Goal: Transaction & Acquisition: Purchase product/service

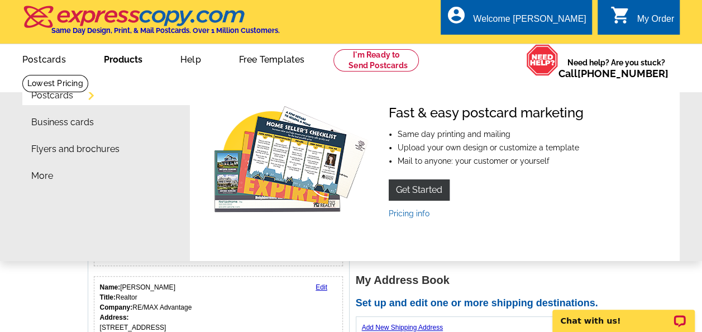
click at [128, 58] on link "Products" at bounding box center [123, 58] width 74 height 26
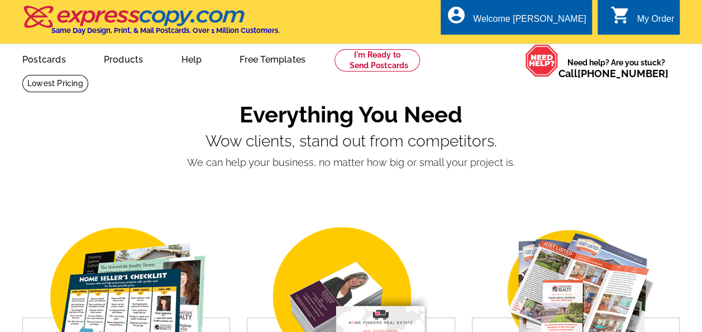
click at [50, 60] on link "Postcards" at bounding box center [43, 58] width 79 height 26
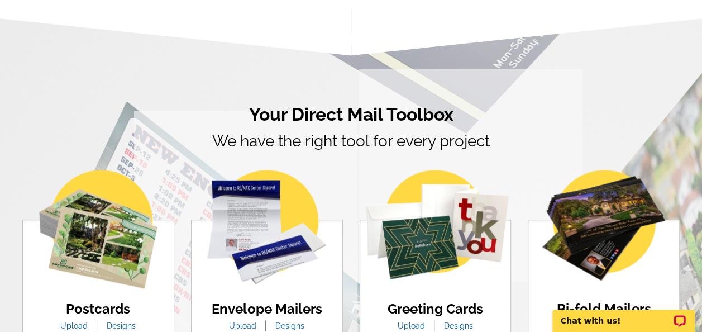
scroll to position [615, 0]
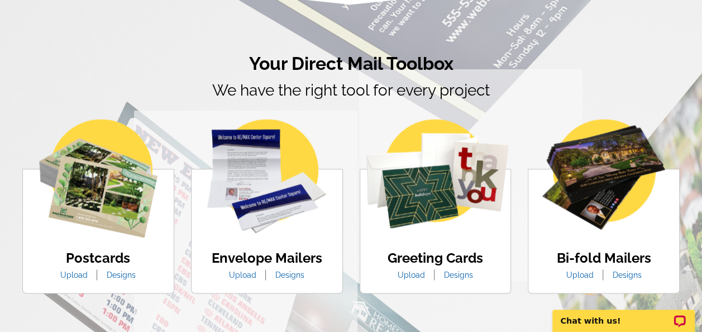
click at [113, 184] on img at bounding box center [98, 178] width 118 height 118
click at [126, 277] on link "Designs" at bounding box center [121, 274] width 46 height 9
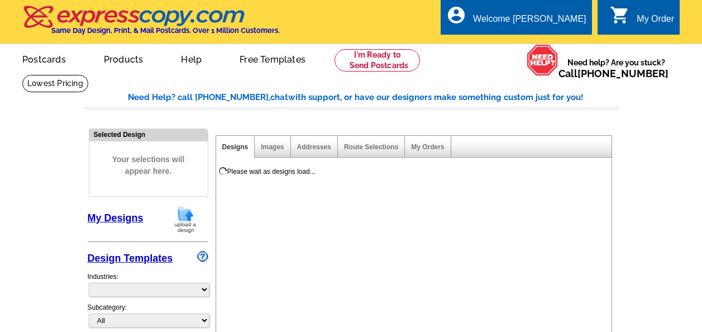
select select "1"
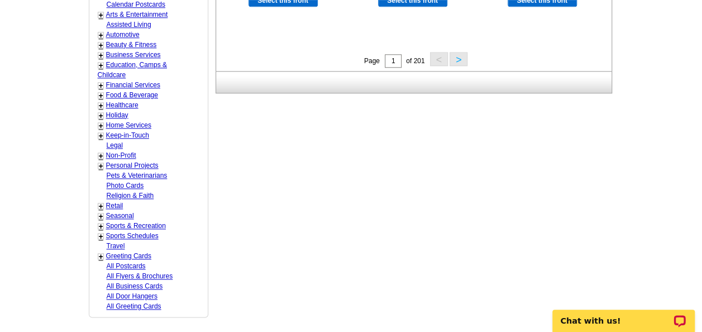
scroll to position [559, 0]
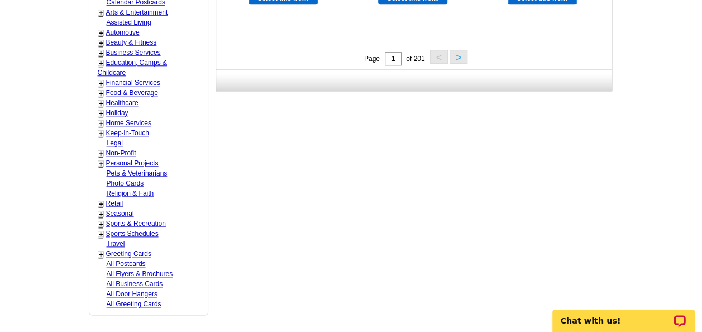
click at [137, 290] on link "All Door Hangers" at bounding box center [132, 294] width 51 height 8
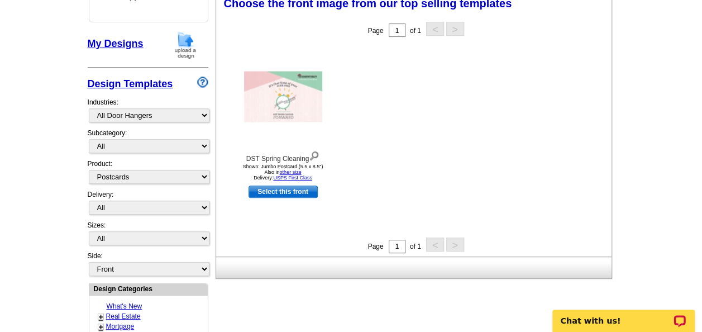
scroll to position [165, 0]
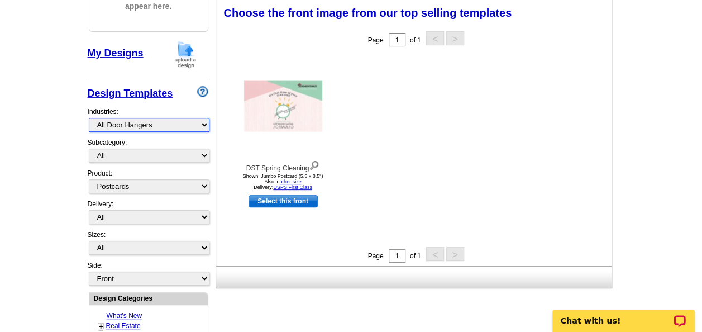
click at [194, 122] on select "What's New Real Estate Mortgage Insurance HVAC Dental Solar EDDM - NEW! Calenda…" at bounding box center [149, 125] width 121 height 14
click at [89, 118] on select "What's New Real Estate Mortgage Insurance HVAC Dental Solar EDDM - NEW! Calenda…" at bounding box center [149, 125] width 121 height 14
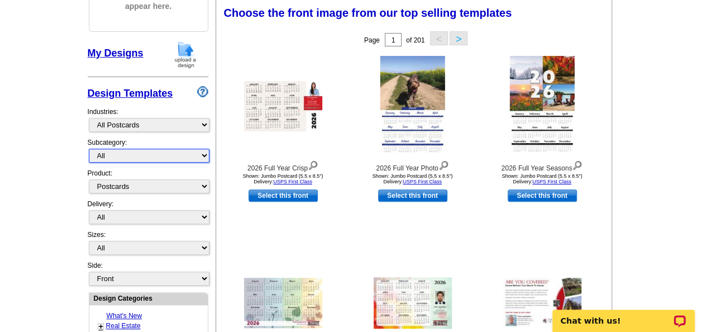
click at [145, 152] on select "All" at bounding box center [149, 156] width 121 height 14
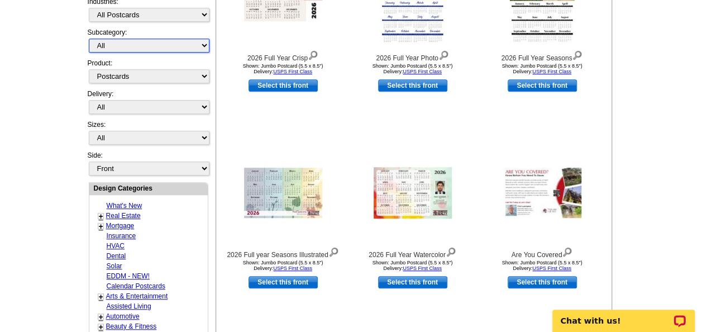
scroll to position [277, 0]
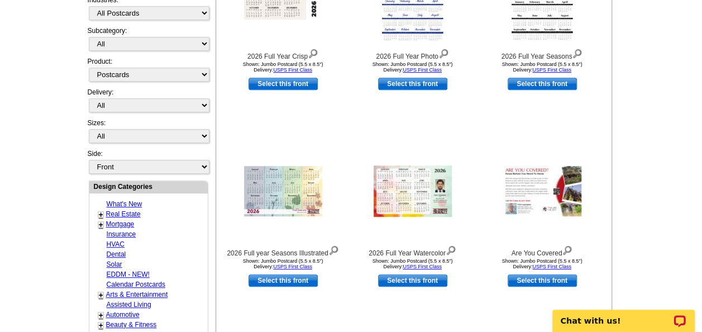
click at [121, 210] on link "Real Estate" at bounding box center [123, 214] width 35 height 8
select select "785"
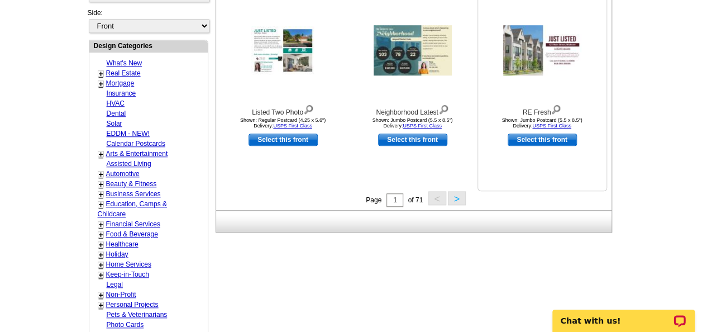
scroll to position [444, 0]
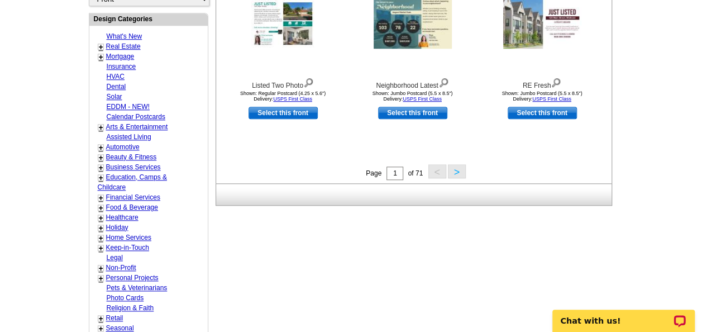
click at [459, 170] on button ">" at bounding box center [457, 171] width 18 height 14
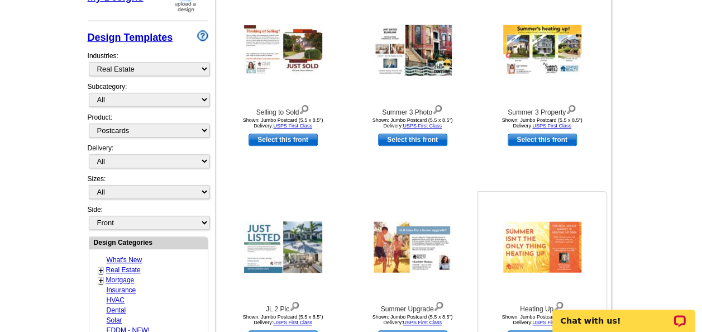
scroll to position [332, 0]
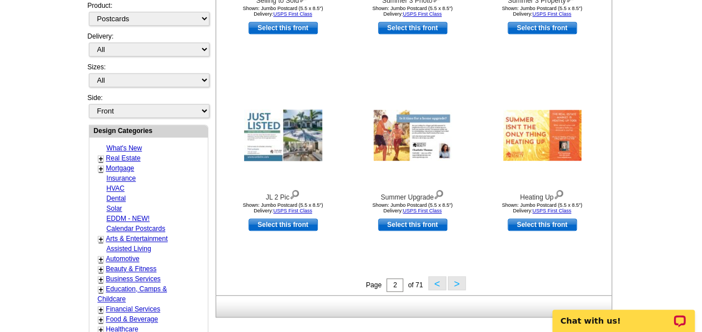
click at [454, 281] on button ">" at bounding box center [457, 283] width 18 height 14
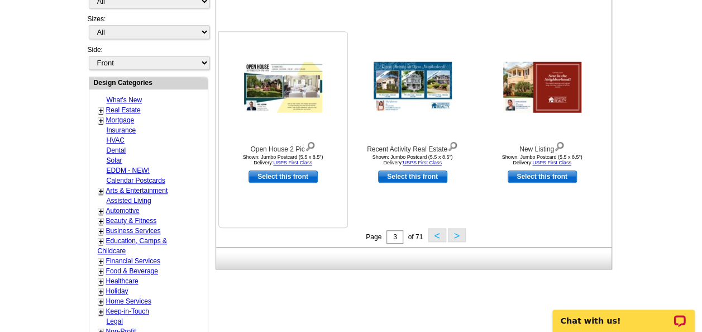
scroll to position [388, 0]
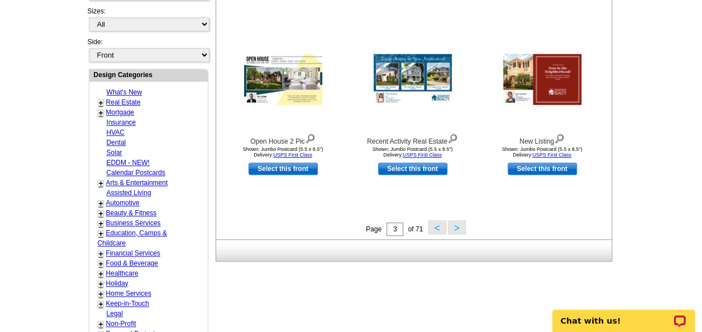
click at [459, 228] on button ">" at bounding box center [457, 227] width 18 height 14
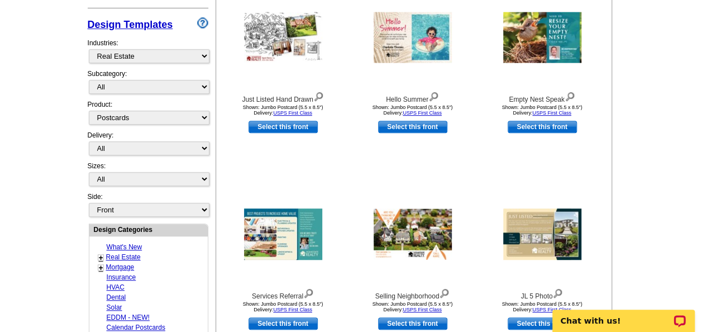
scroll to position [277, 0]
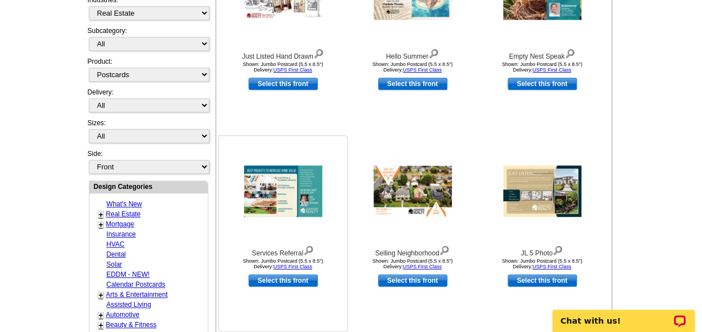
click at [262, 203] on img at bounding box center [283, 190] width 78 height 51
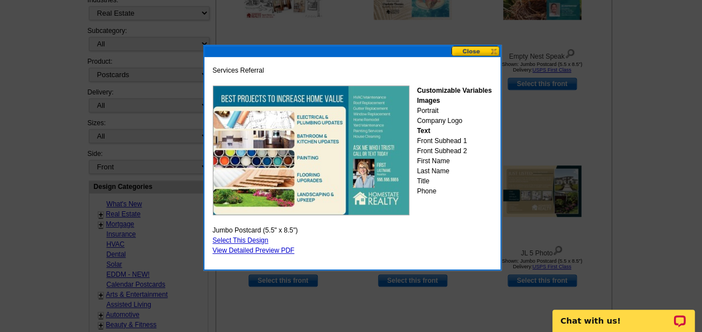
click at [477, 49] on button at bounding box center [476, 51] width 49 height 11
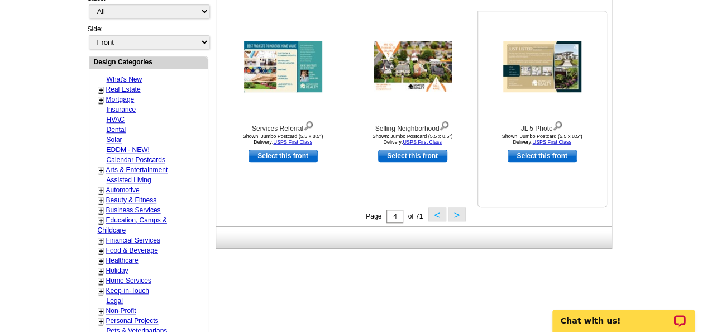
scroll to position [444, 0]
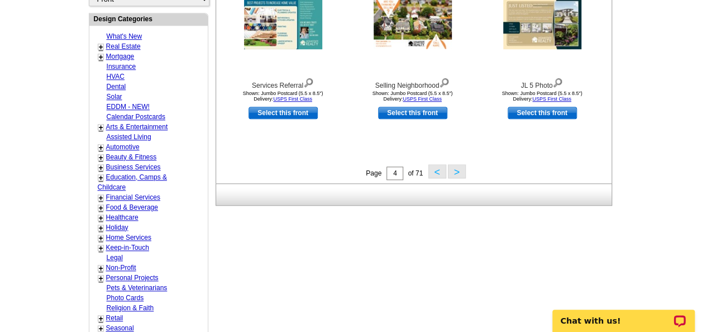
click at [452, 170] on button ">" at bounding box center [457, 171] width 18 height 14
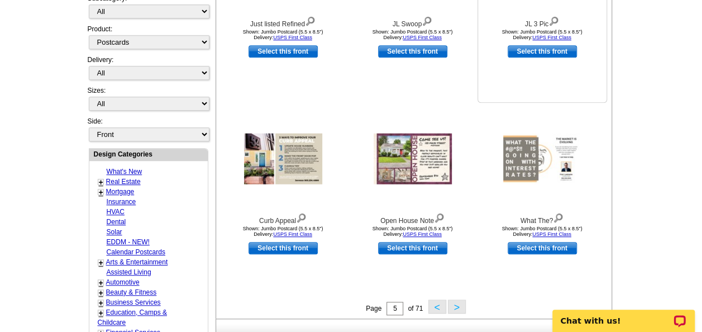
scroll to position [332, 0]
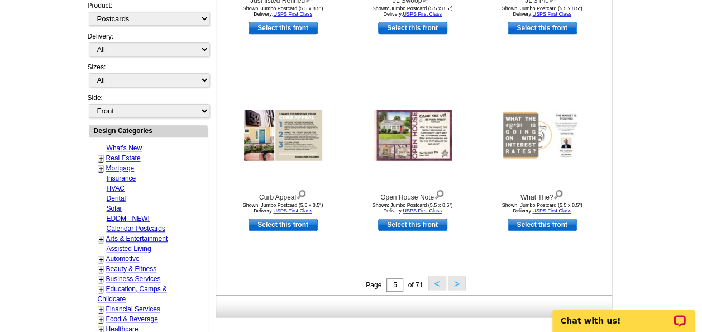
click at [458, 279] on button ">" at bounding box center [457, 283] width 18 height 14
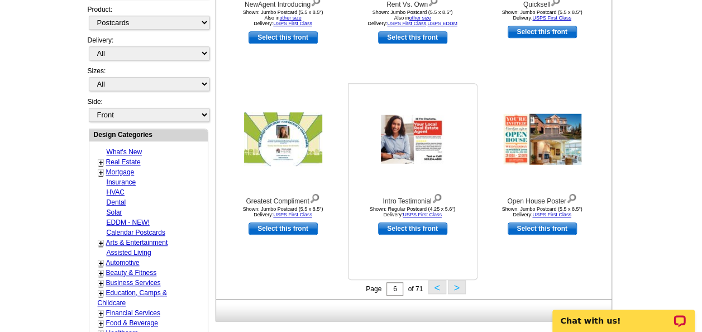
scroll to position [388, 0]
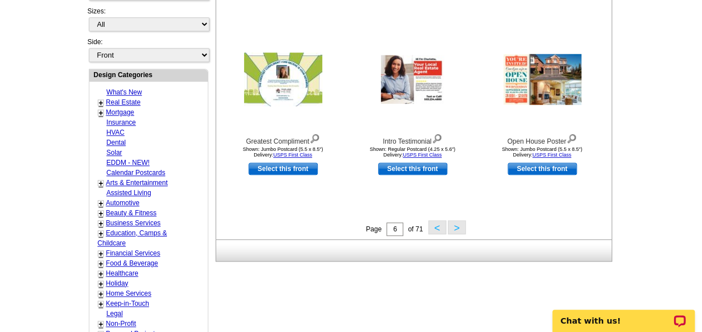
click at [450, 230] on button ">" at bounding box center [457, 227] width 18 height 14
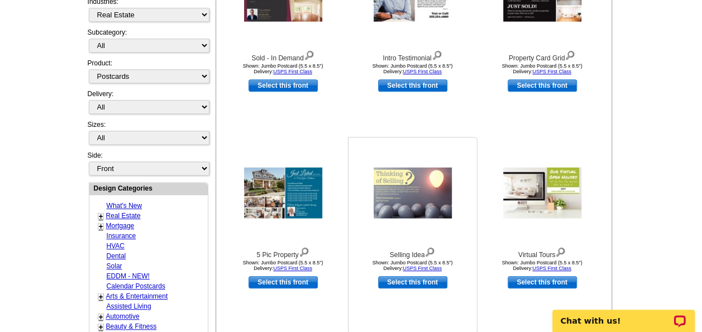
scroll to position [277, 0]
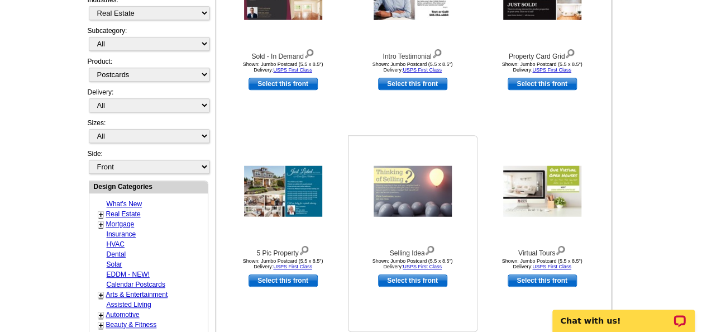
click at [400, 202] on img at bounding box center [413, 191] width 78 height 51
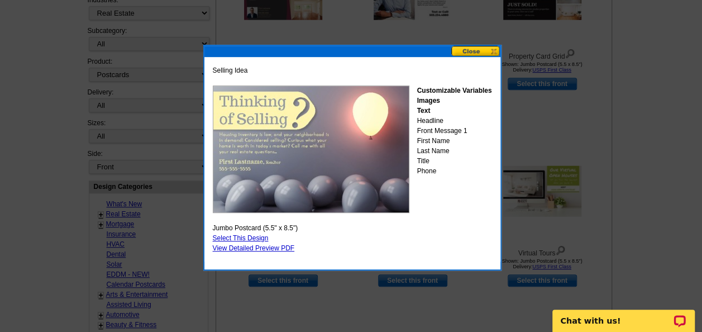
click at [478, 50] on button at bounding box center [476, 51] width 49 height 11
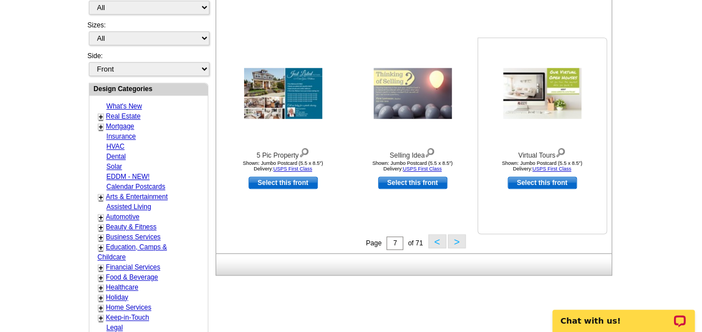
scroll to position [388, 0]
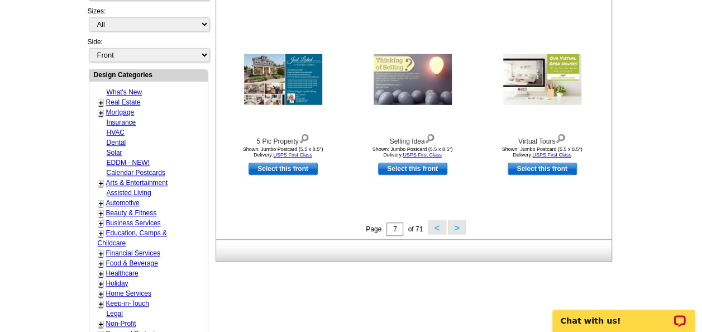
click at [460, 224] on button ">" at bounding box center [457, 227] width 18 height 14
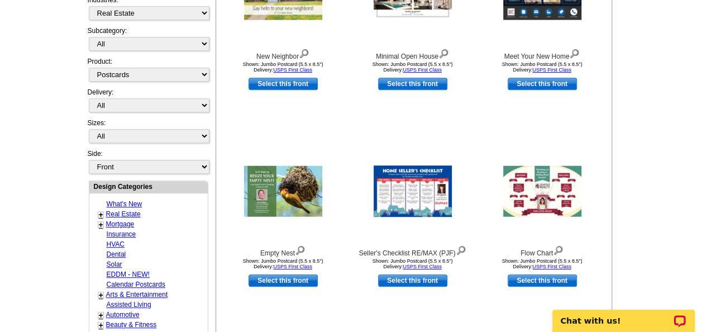
scroll to position [444, 0]
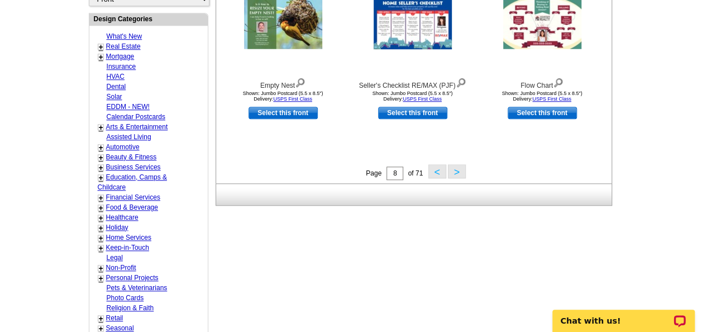
click at [459, 170] on button ">" at bounding box center [457, 171] width 18 height 14
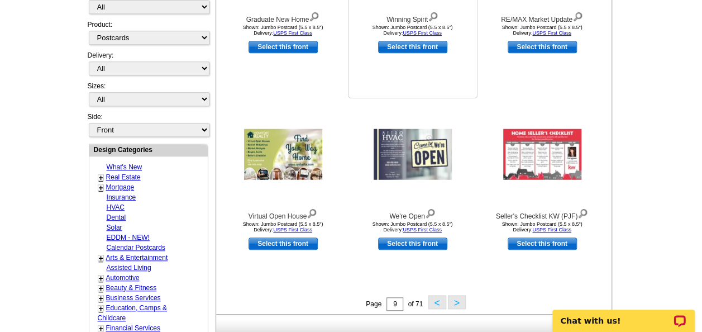
scroll to position [332, 0]
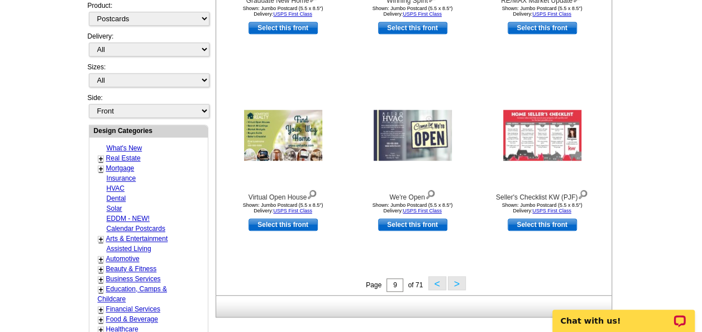
click at [454, 286] on button ">" at bounding box center [457, 283] width 18 height 14
